Goal: Obtain resource: Obtain resource

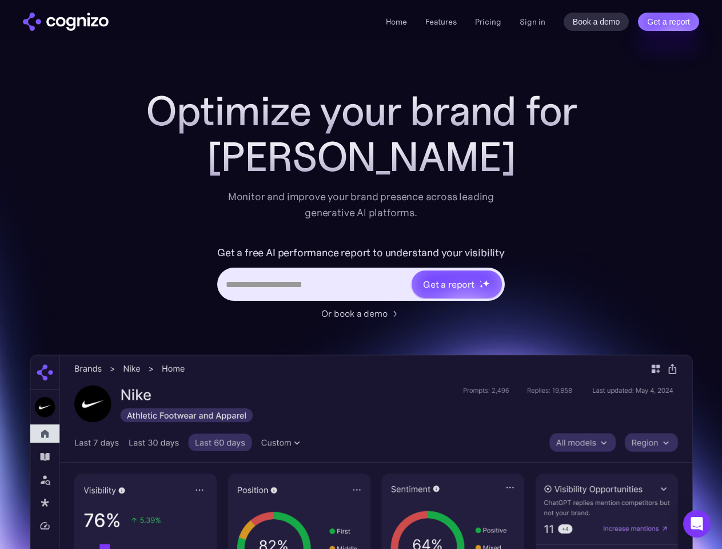
click at [669, 22] on link "Get a report" at bounding box center [668, 22] width 61 height 18
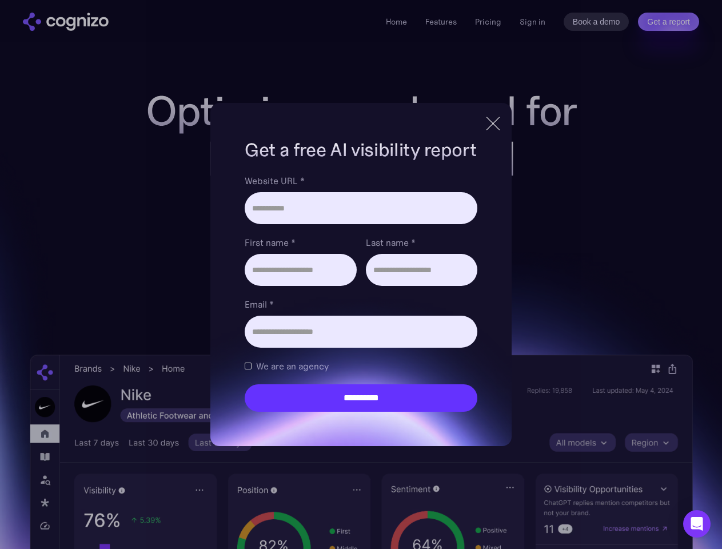
click at [456, 284] on input "Last name *" at bounding box center [422, 270] width 112 height 32
click at [697, 524] on icon "Open Intercom Messenger" at bounding box center [698, 524] width 12 height 14
